Goal: Find specific page/section: Find specific page/section

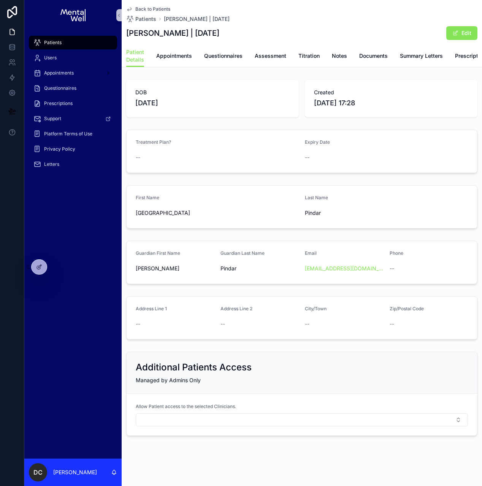
click at [75, 48] on div "Patients" at bounding box center [72, 43] width 79 height 12
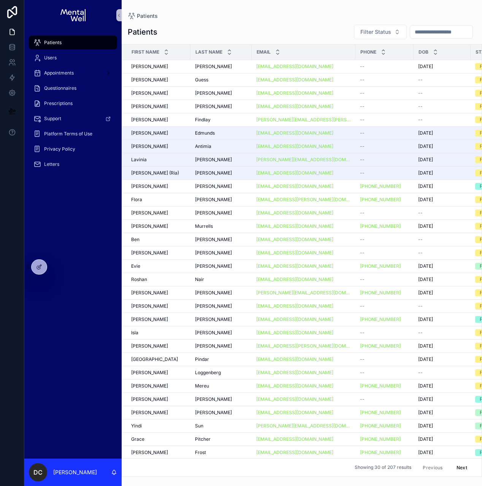
click at [435, 33] on input "scrollable content" at bounding box center [441, 32] width 62 height 11
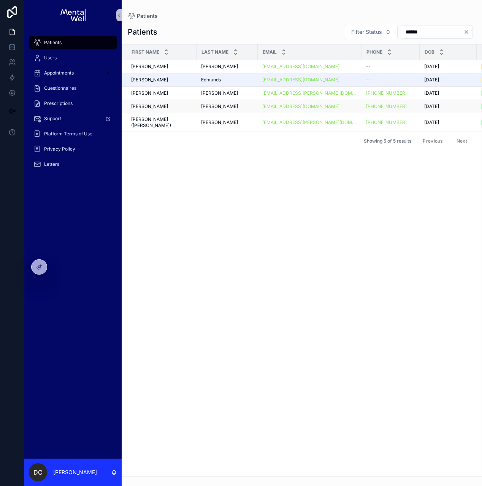
type input "******"
click at [220, 106] on div "[PERSON_NAME]" at bounding box center [227, 106] width 52 height 6
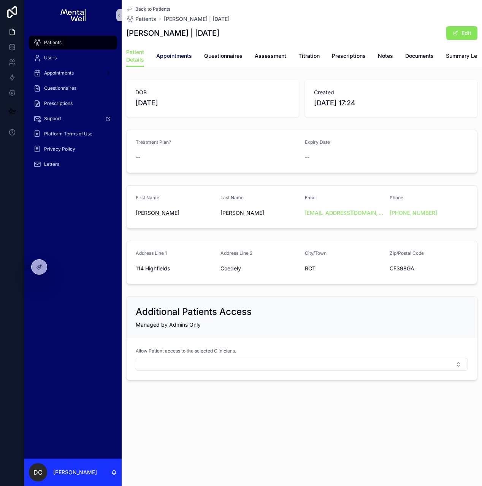
click at [187, 59] on span "Appointments" at bounding box center [174, 56] width 36 height 8
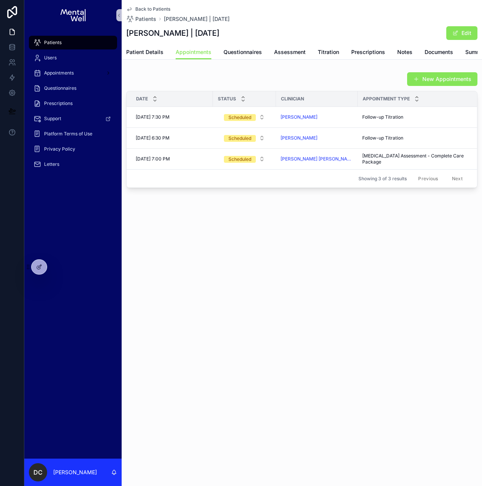
click at [63, 44] on div "Patients" at bounding box center [72, 43] width 79 height 12
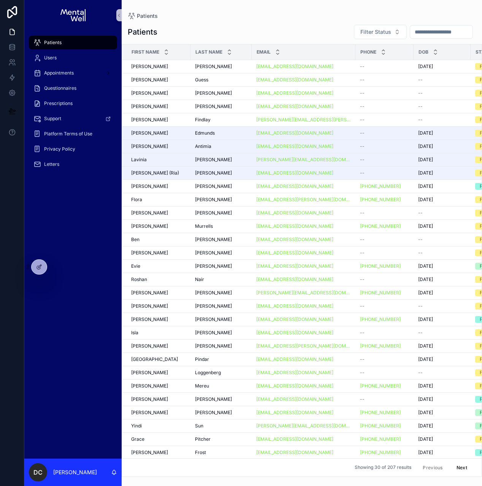
click at [418, 33] on input "scrollable content" at bounding box center [441, 32] width 62 height 11
type input "******"
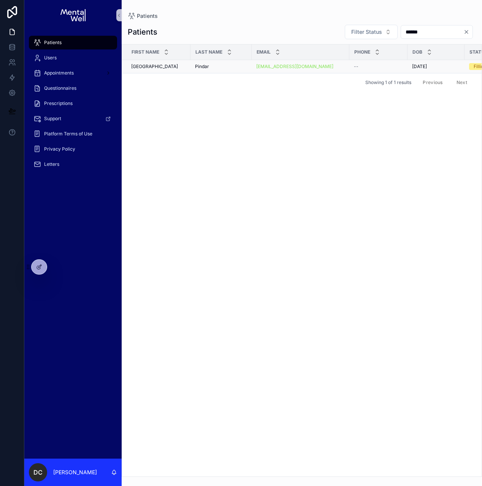
click at [217, 67] on div "[PERSON_NAME]" at bounding box center [221, 66] width 52 height 6
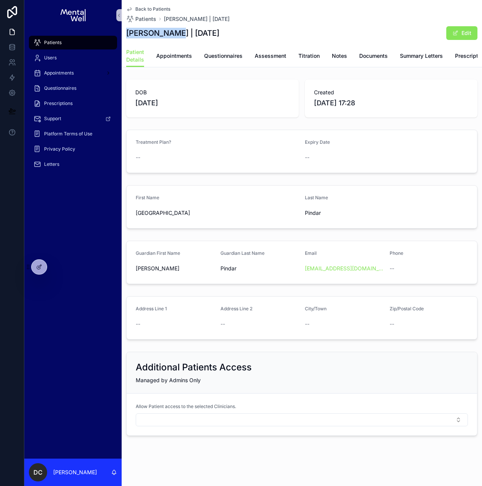
drag, startPoint x: 127, startPoint y: 33, endPoint x: 174, endPoint y: 33, distance: 47.2
click at [174, 33] on h1 "[PERSON_NAME] | [DATE]" at bounding box center [172, 33] width 93 height 11
click at [221, 58] on span "Questionnaires" at bounding box center [223, 56] width 38 height 8
